Goal: Task Accomplishment & Management: Use online tool/utility

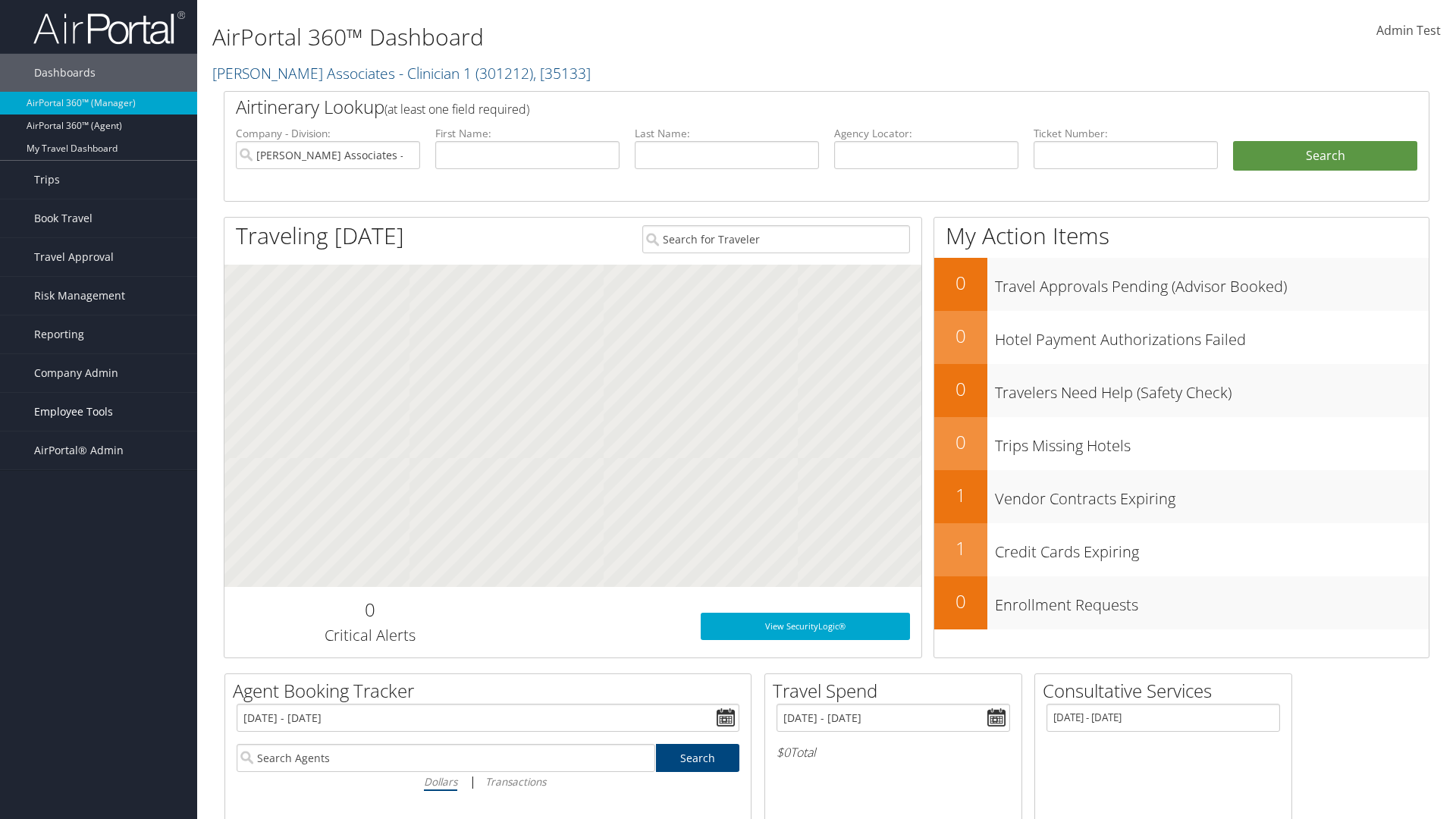
click at [99, 412] on span "Employee Tools" at bounding box center [74, 411] width 79 height 38
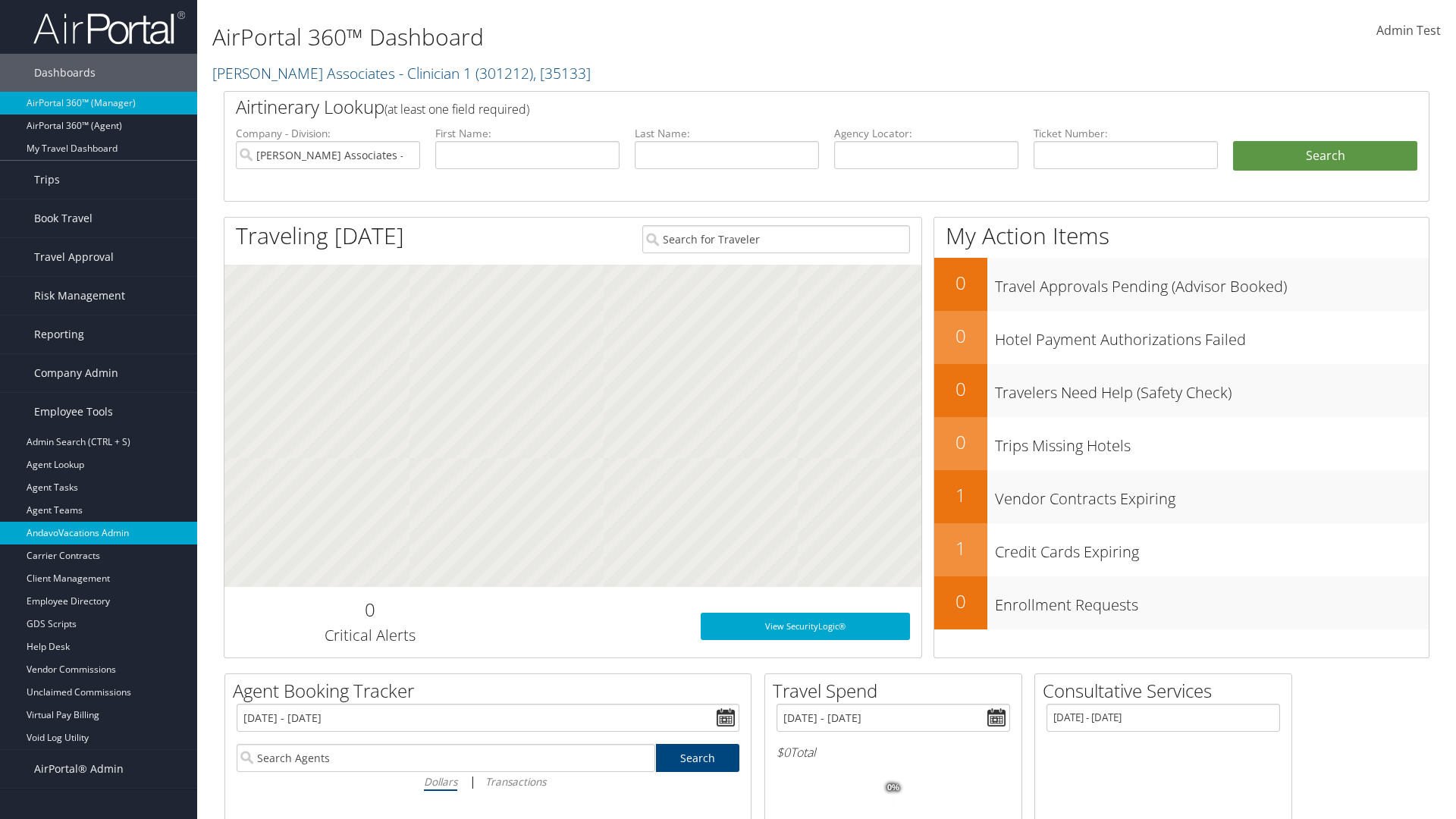
click at [99, 532] on link "AndavoVacations Admin" at bounding box center [98, 532] width 197 height 23
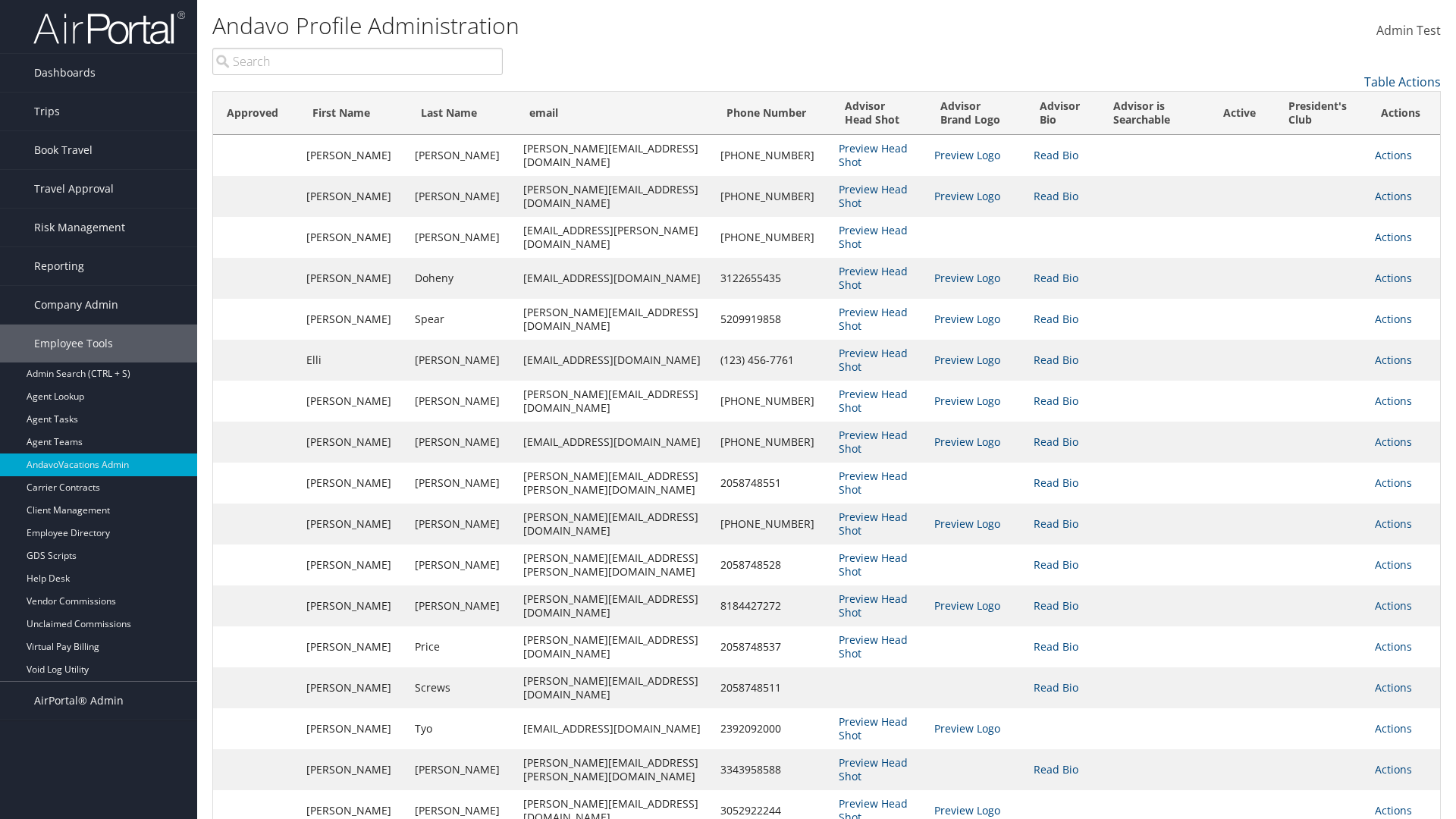
click at [357, 61] on input "search" at bounding box center [358, 61] width 291 height 28
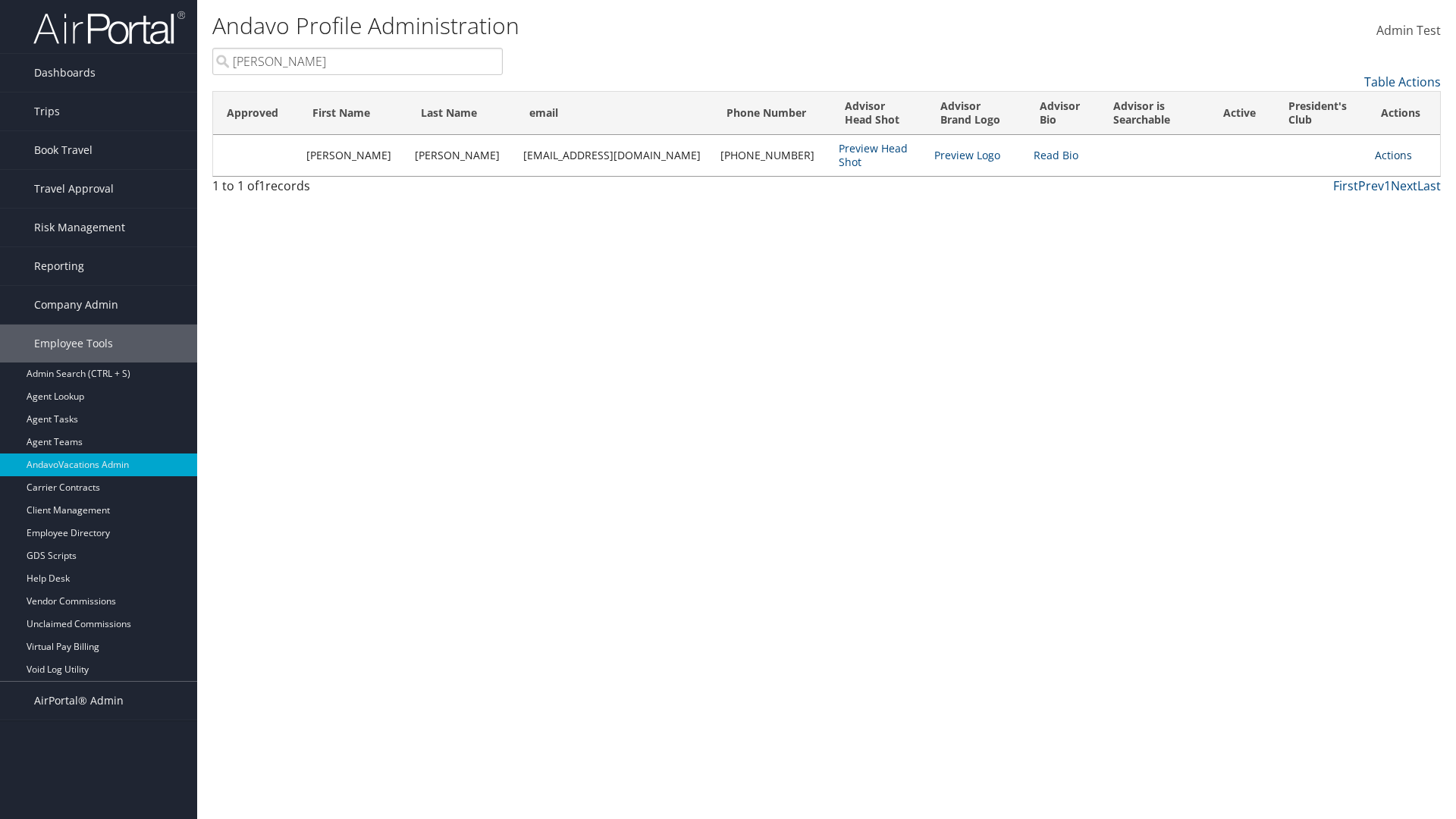
type input "Stephanie"
click at [1386, 155] on link "Actions" at bounding box center [1394, 155] width 38 height 15
click at [1318, 281] on link "Add to President's Club" at bounding box center [1317, 281] width 165 height 26
